Goal: Transaction & Acquisition: Purchase product/service

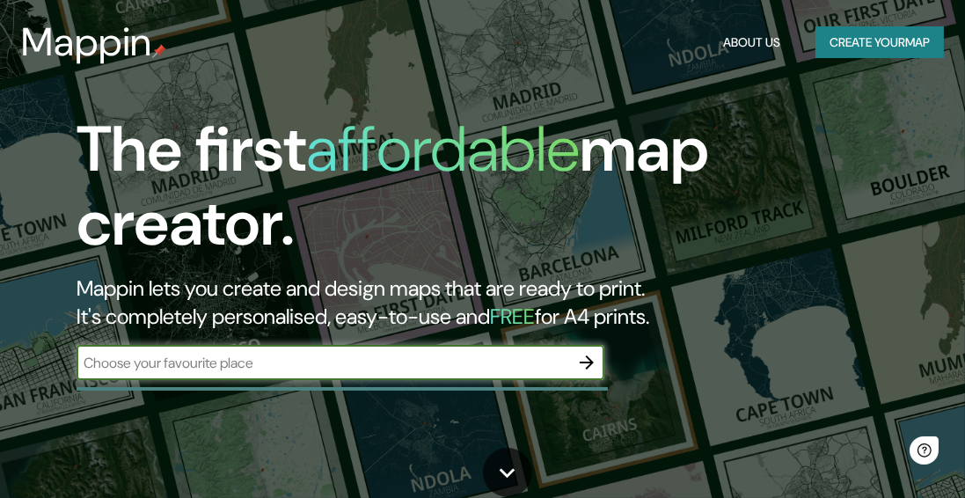
click at [892, 44] on button "Create your map" at bounding box center [880, 42] width 128 height 33
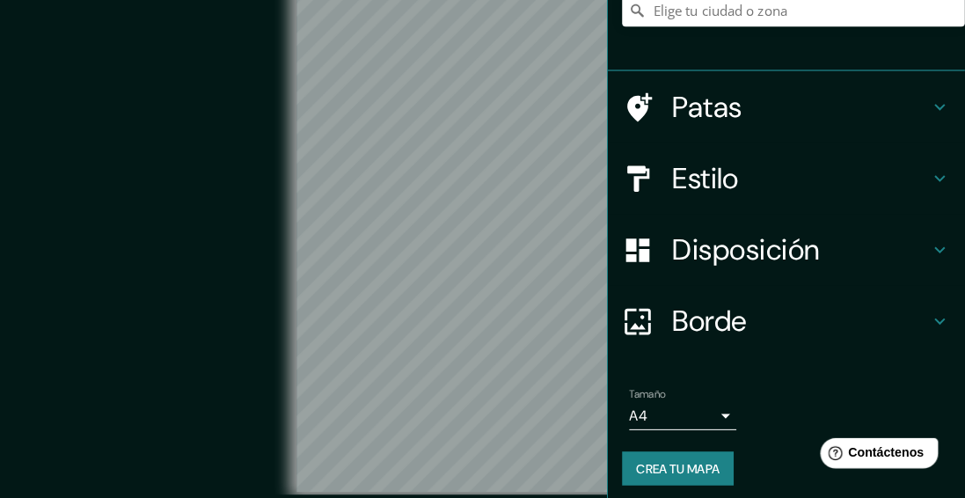
scroll to position [174, 0]
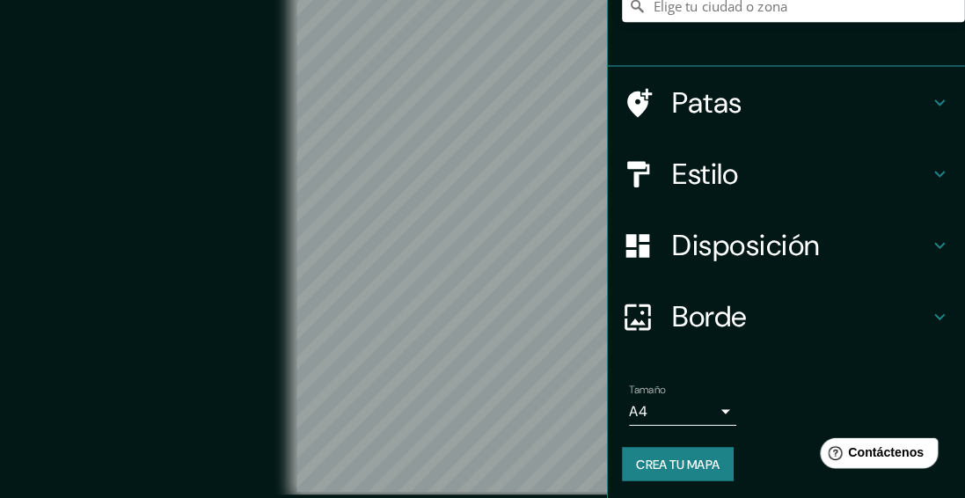
click at [844, 176] on h4 "Estilo" at bounding box center [803, 175] width 253 height 35
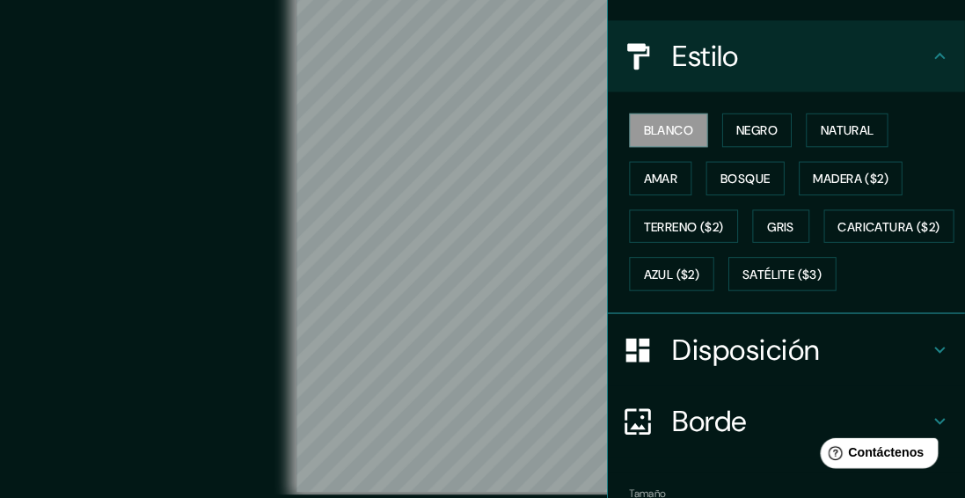
click at [769, 137] on font "Negro" at bounding box center [760, 133] width 41 height 16
click at [876, 131] on font "Natural" at bounding box center [849, 133] width 53 height 16
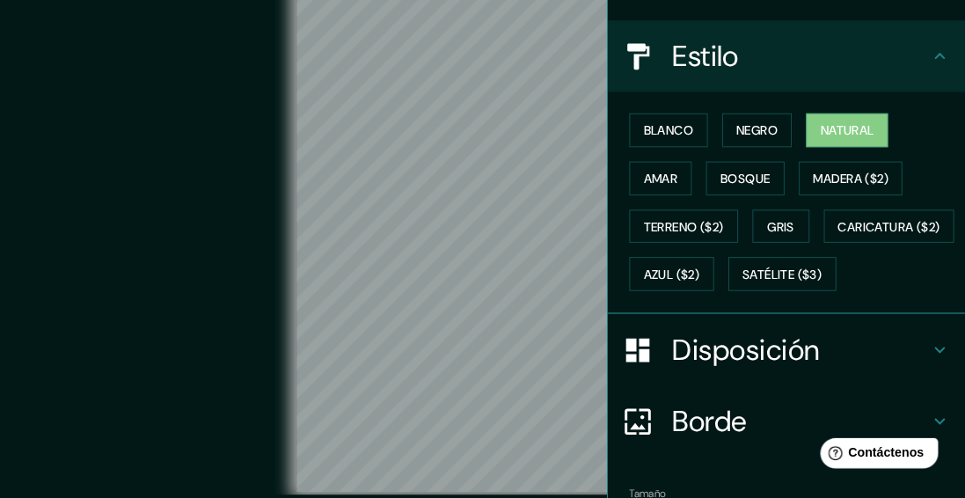
click at [672, 192] on button "Amar" at bounding box center [666, 180] width 62 height 33
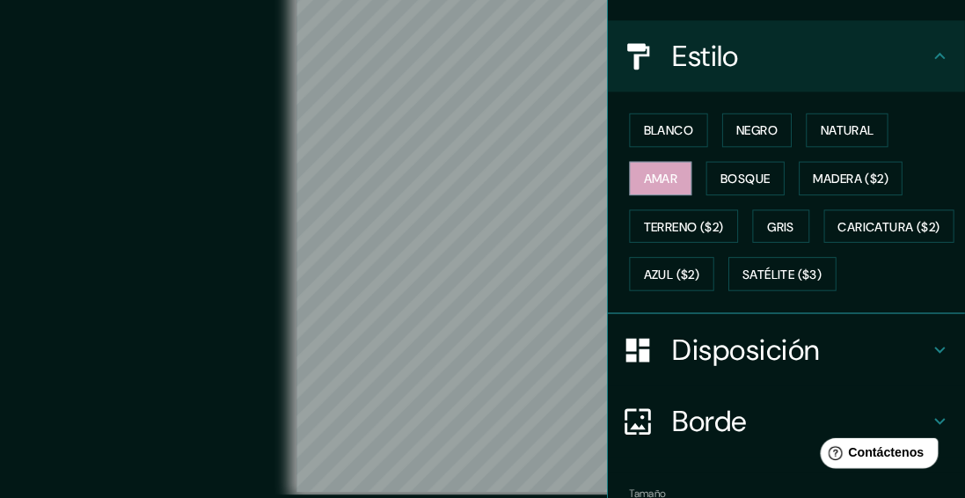
click at [754, 172] on font "Bosque" at bounding box center [748, 180] width 49 height 16
click at [692, 233] on font "Terreno ($2)" at bounding box center [688, 227] width 79 height 23
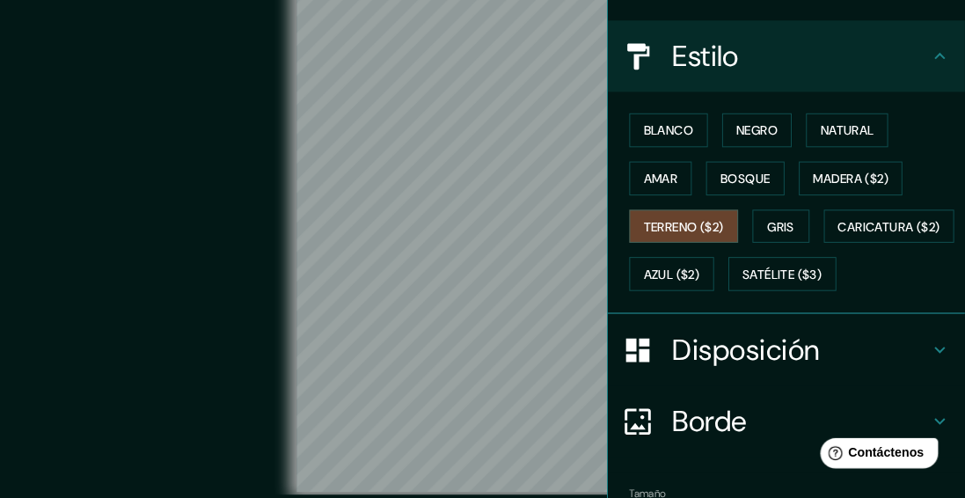
click at [793, 223] on font "Gris" at bounding box center [784, 228] width 26 height 16
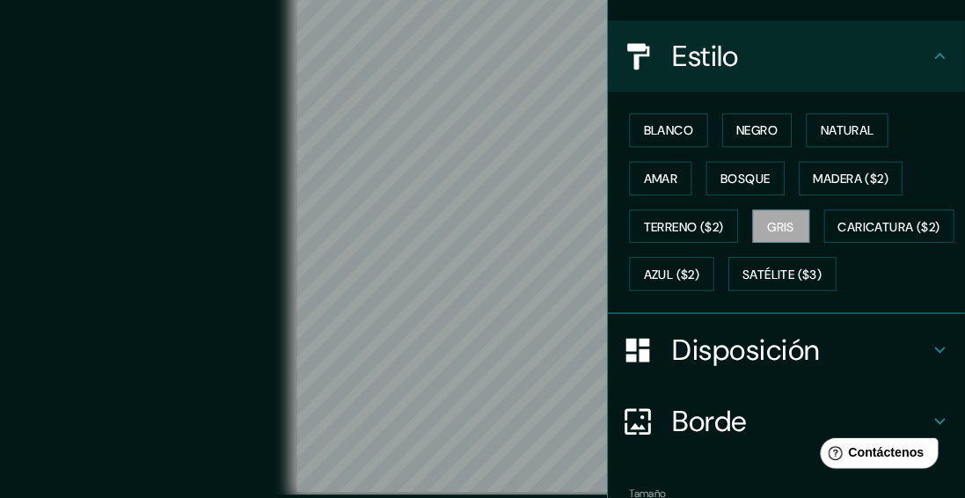
click at [669, 183] on font "Amar" at bounding box center [665, 180] width 33 height 16
